Goal: Information Seeking & Learning: Check status

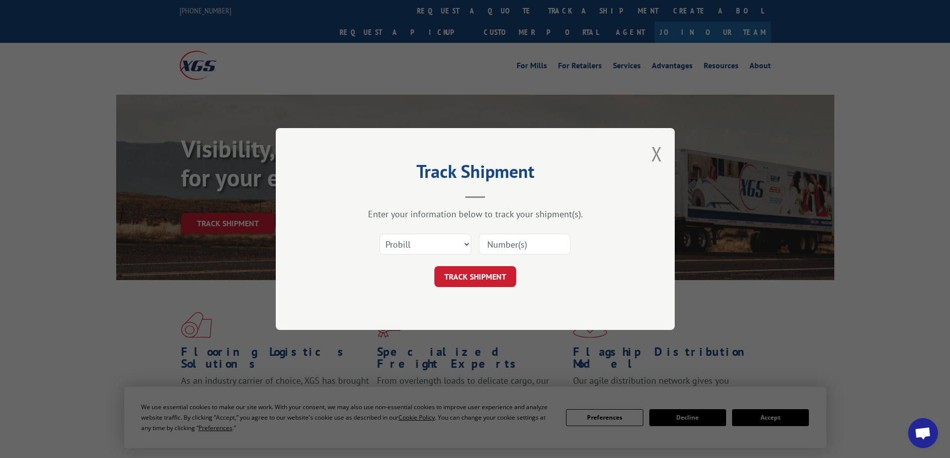
click at [451, 247] on select "Select category... Probill BOL PO" at bounding box center [425, 244] width 92 height 21
select select "bol"
click at [379, 234] on select "Select category... Probill BOL PO" at bounding box center [425, 244] width 92 height 21
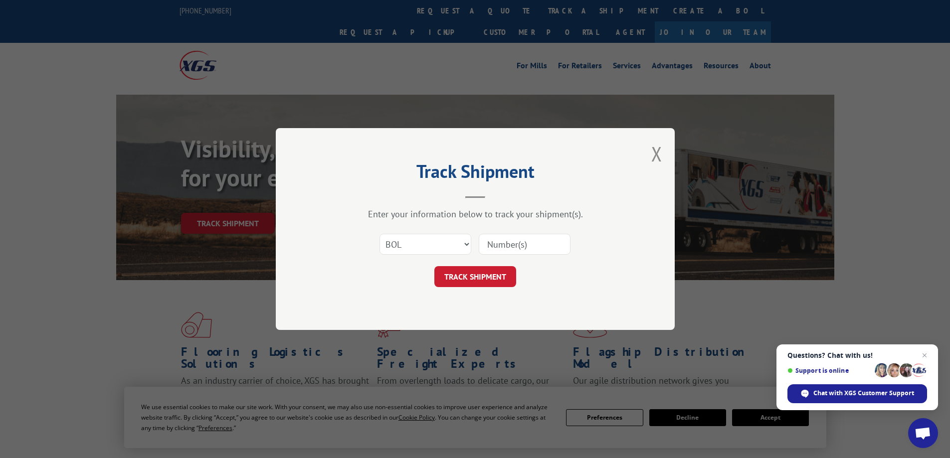
click at [525, 242] on input at bounding box center [525, 244] width 92 height 21
type input "15177026"
click button "TRACK SHIPMENT" at bounding box center [475, 276] width 82 height 21
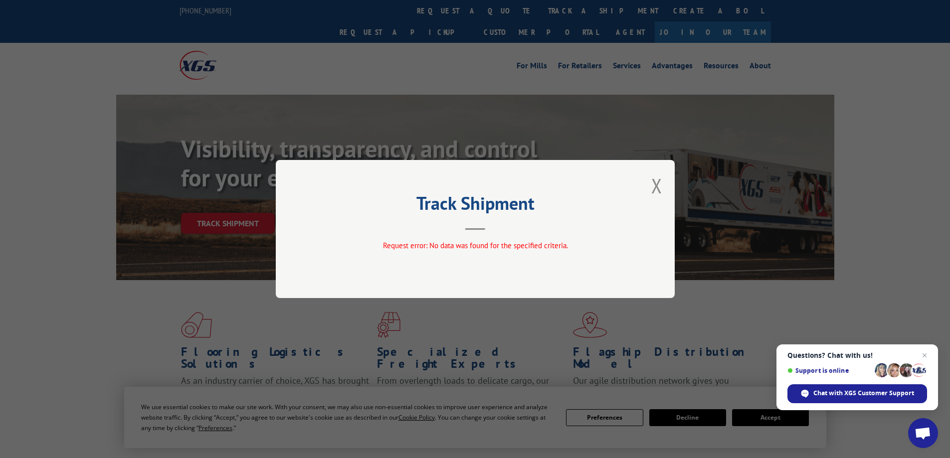
click at [651, 186] on div "Track Shipment Request error: No data was found for the specified criteria." at bounding box center [475, 229] width 399 height 138
click at [658, 191] on button "Close modal" at bounding box center [656, 186] width 11 height 26
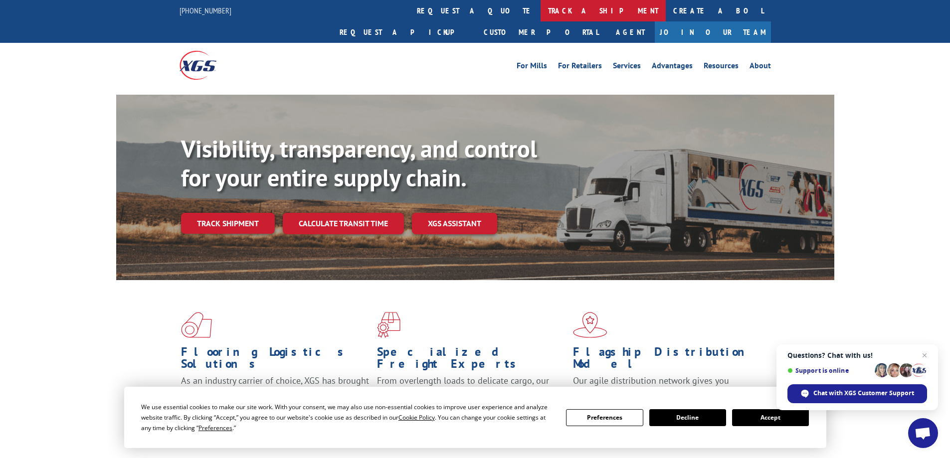
click at [541, 7] on link "track a shipment" at bounding box center [603, 10] width 125 height 21
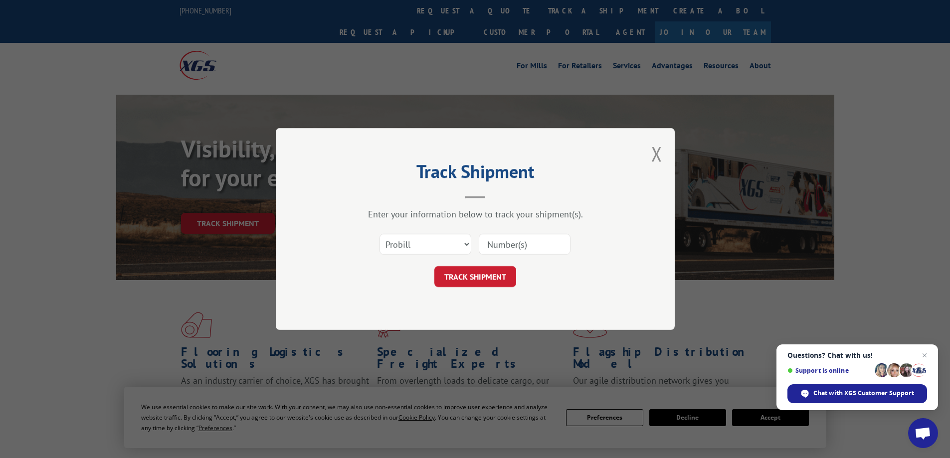
click at [541, 246] on input at bounding box center [525, 244] width 92 height 21
type input "15177026"
click button "TRACK SHIPMENT" at bounding box center [475, 276] width 82 height 21
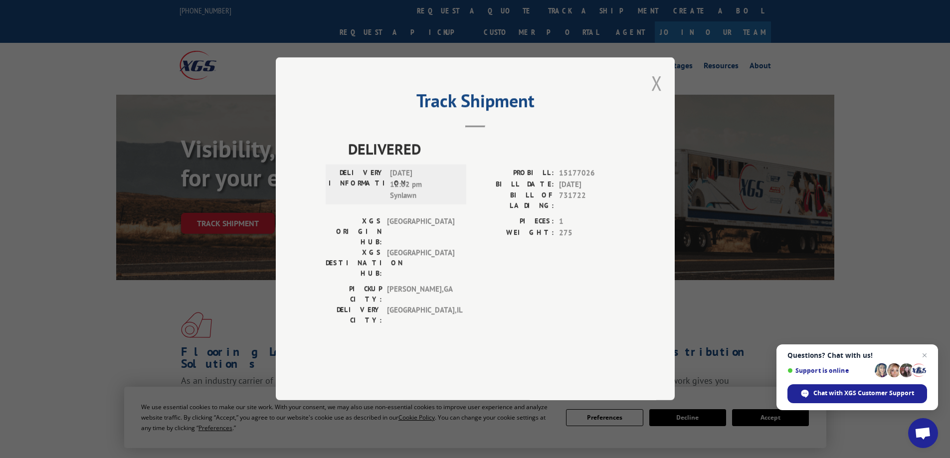
click at [653, 96] on button "Close modal" at bounding box center [656, 83] width 11 height 26
